Goal: Information Seeking & Learning: Find contact information

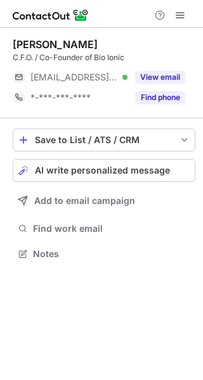
scroll to position [6, 6]
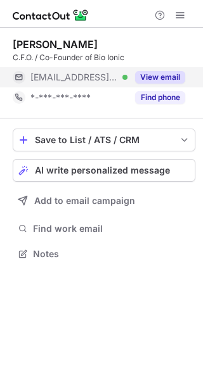
click at [150, 74] on button "View email" at bounding box center [160, 77] width 50 height 13
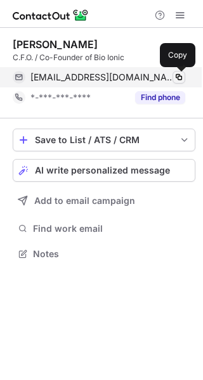
click at [180, 78] on span at bounding box center [179, 77] width 10 height 10
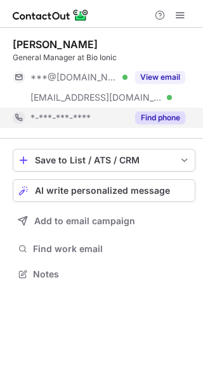
scroll to position [265, 203]
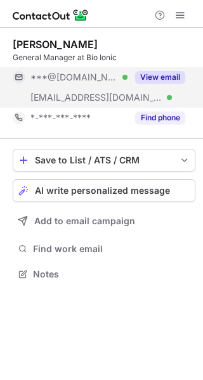
click at [169, 72] on button "View email" at bounding box center [160, 77] width 50 height 13
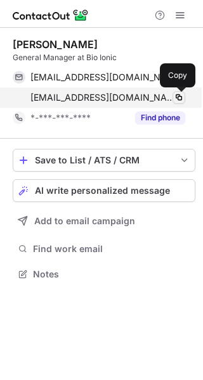
click at [178, 94] on span at bounding box center [179, 98] width 10 height 10
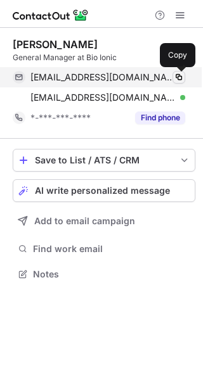
click at [177, 81] on span at bounding box center [179, 77] width 10 height 10
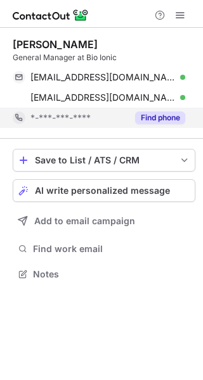
click at [159, 116] on button "Find phone" at bounding box center [160, 118] width 50 height 13
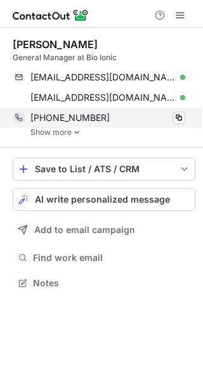
scroll to position [274, 203]
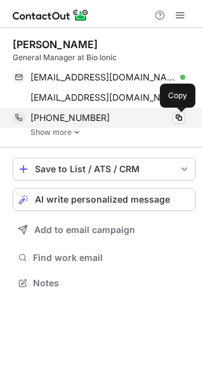
click at [180, 119] on span at bounding box center [179, 118] width 10 height 10
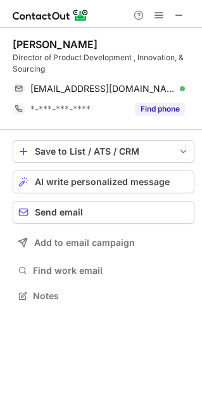
scroll to position [287, 202]
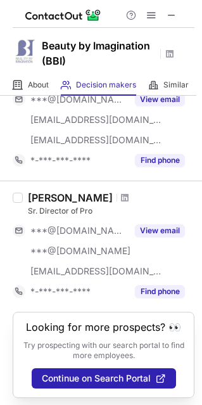
scroll to position [989, 0]
click at [72, 196] on div "Jocelyn Smith" at bounding box center [70, 197] width 85 height 13
click at [121, 196] on span at bounding box center [125, 198] width 8 height 10
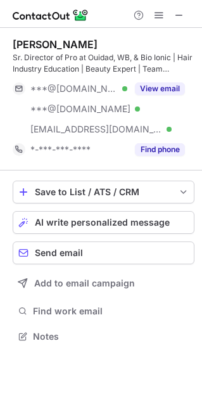
scroll to position [328, 202]
